Goal: Use online tool/utility: Utilize a website feature to perform a specific function

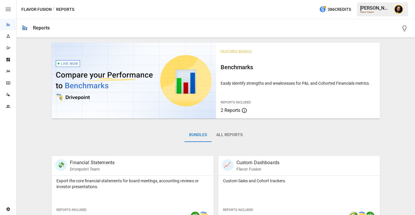
click at [7, 70] on icon "Plans" at bounding box center [8, 71] width 4 height 3
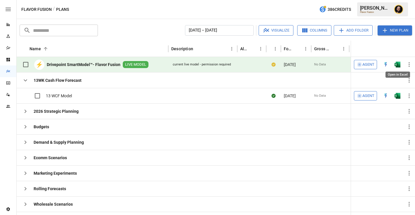
click at [398, 65] on img "Open in Excel" at bounding box center [397, 65] width 6 height 6
click at [26, 143] on icon "button" at bounding box center [25, 142] width 7 height 7
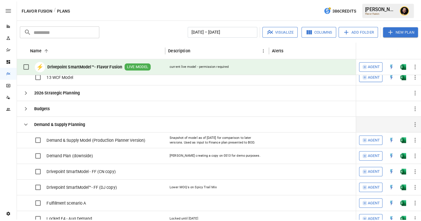
scroll to position [18, 0]
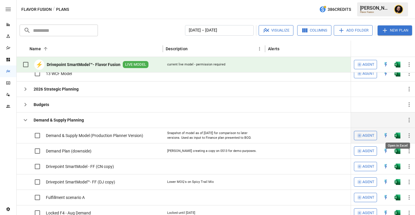
click at [399, 138] on img "Open in Excel" at bounding box center [397, 136] width 6 height 6
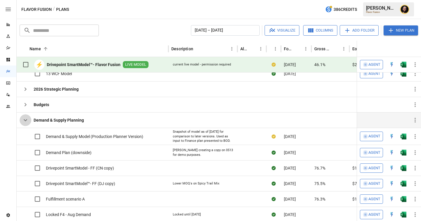
click at [25, 120] on icon "button" at bounding box center [25, 120] width 7 height 7
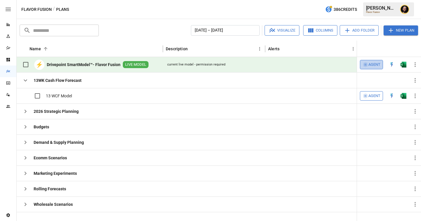
click at [376, 65] on span "Agent" at bounding box center [374, 64] width 12 height 7
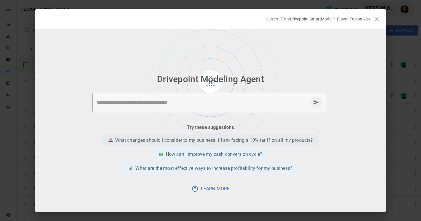
click at [187, 139] on p "What changes should I consider to my business if I am facing a 10% tariff on al…" at bounding box center [214, 140] width 198 height 7
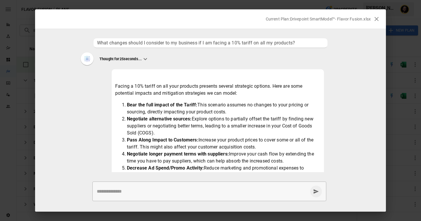
scroll to position [77, 0]
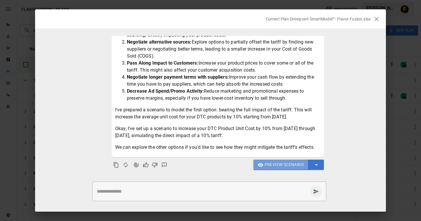
click at [279, 164] on span "Preview Scenario" at bounding box center [283, 164] width 39 height 7
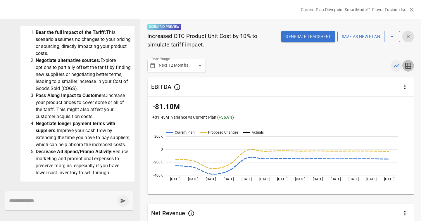
click at [408, 65] on icon "button" at bounding box center [407, 65] width 7 height 7
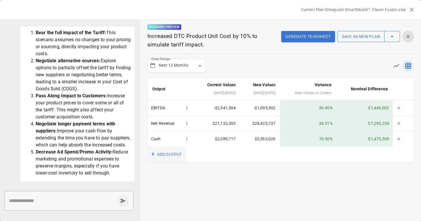
click at [165, 152] on button "+ ADD OUTPUT" at bounding box center [167, 154] width 39 height 16
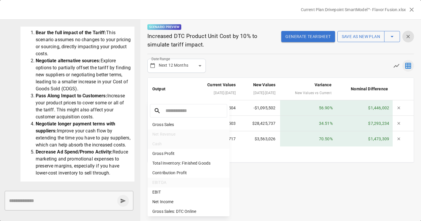
scroll to position [398, 0]
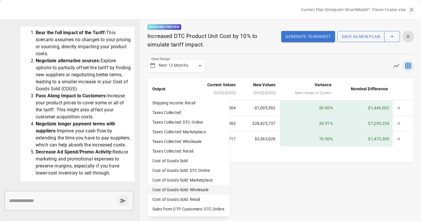
click at [167, 190] on li "Cost of Goods Sold: Wholesale" at bounding box center [189, 190] width 82 height 10
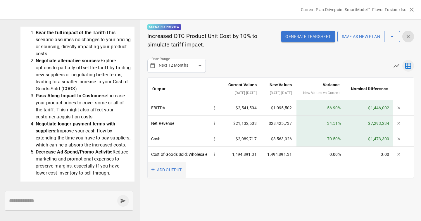
click at [169, 178] on button "+ ADD OUTPUT" at bounding box center [167, 170] width 39 height 16
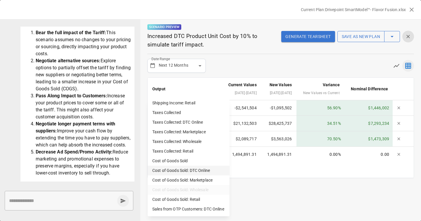
click at [176, 169] on li "Cost of Goods Sold: DTC Online" at bounding box center [189, 171] width 82 height 10
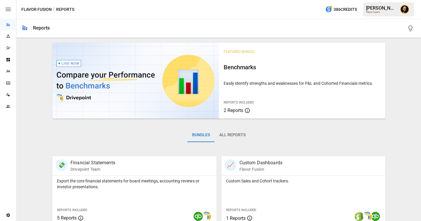
click at [9, 73] on icon "Plans" at bounding box center [8, 71] width 5 height 5
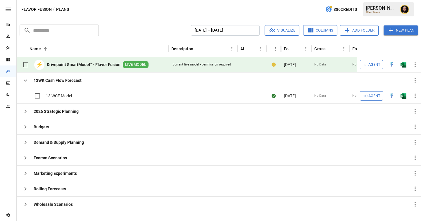
click at [370, 64] on span "Agent" at bounding box center [374, 64] width 12 height 7
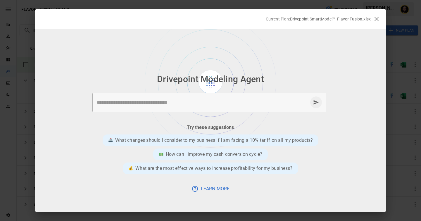
click at [143, 102] on textarea at bounding box center [202, 102] width 211 height 7
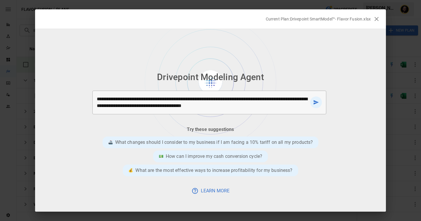
type textarea "**********"
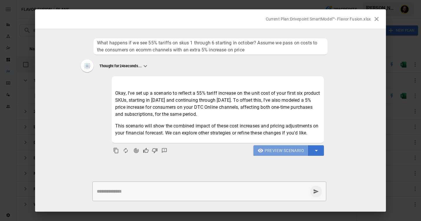
click at [274, 152] on span "Preview Scenario" at bounding box center [283, 150] width 39 height 7
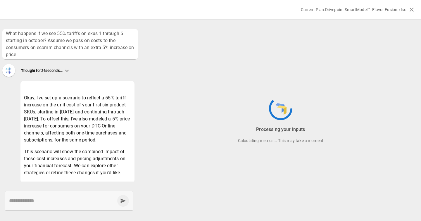
click at [75, 202] on textarea at bounding box center [62, 200] width 106 height 7
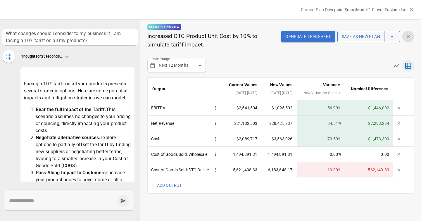
scroll to position [77, 0]
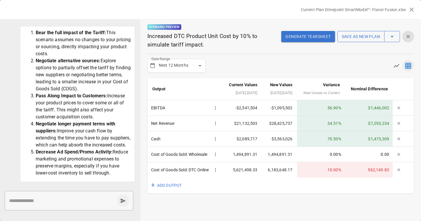
click at [182, 127] on div "Net Revenue" at bounding box center [185, 123] width 68 height 8
click at [400, 110] on icon "button" at bounding box center [398, 107] width 5 height 5
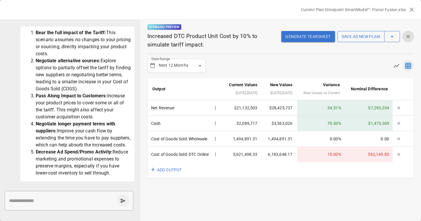
click at [193, 0] on body "Reports Experiments Dazzler Studio Dashboards Plans SmartModel ™ Data Sources T…" at bounding box center [210, 0] width 421 height 0
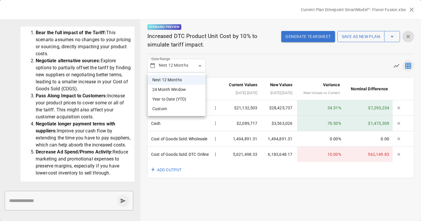
click at [184, 90] on li "24 Month Window" at bounding box center [177, 90] width 58 height 10
type input "**********"
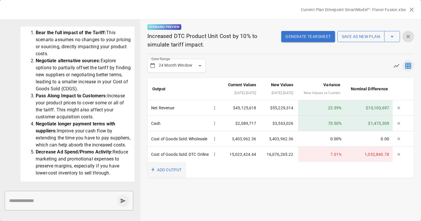
click at [169, 178] on button "+ ADD OUTPUT" at bounding box center [167, 170] width 39 height 16
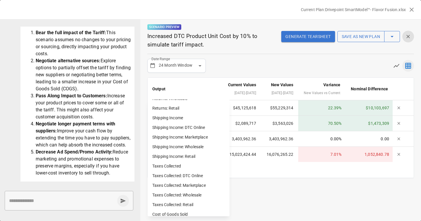
scroll to position [398, 0]
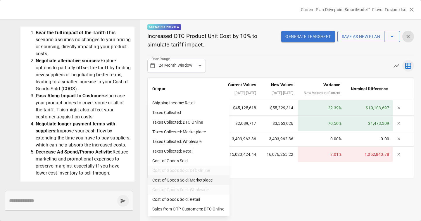
click at [194, 180] on li "Cost of Goods Sold: Marketplace" at bounding box center [189, 180] width 82 height 10
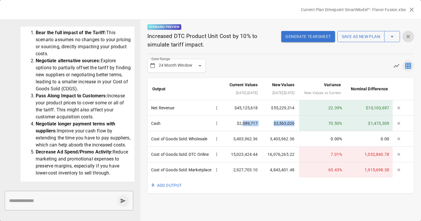
drag, startPoint x: 242, startPoint y: 131, endPoint x: 300, endPoint y: 131, distance: 57.6
click at [300, 131] on tr "Cash $2,089,717 $3,563,026 70.50 % $1,473,309" at bounding box center [281, 123] width 266 height 15
click at [268, 100] on th "New Values [DATE] - [DATE]" at bounding box center [280, 89] width 37 height 22
click at [302, 38] on button "Generate Tearsheet" at bounding box center [307, 36] width 53 height 11
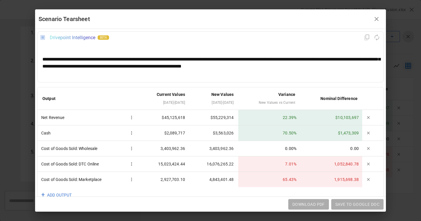
click at [173, 62] on div "**********" at bounding box center [210, 63] width 336 height 14
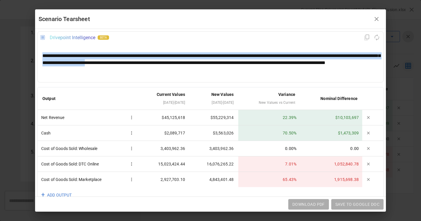
drag, startPoint x: 173, startPoint y: 62, endPoint x: 151, endPoint y: 61, distance: 21.4
click at [151, 61] on div "**********" at bounding box center [210, 62] width 336 height 21
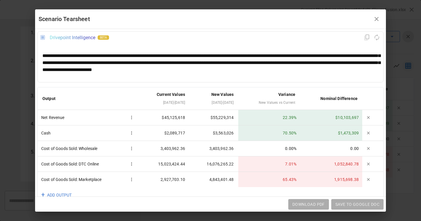
click at [146, 47] on div "**********" at bounding box center [210, 63] width 345 height 39
